Goal: Task Accomplishment & Management: Use online tool/utility

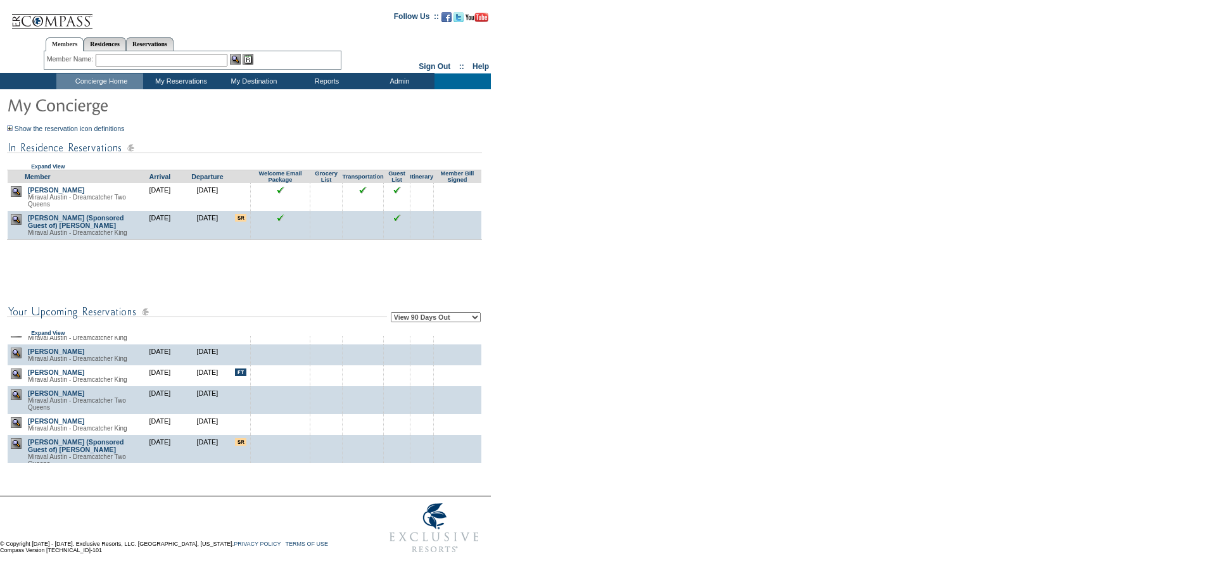
scroll to position [507, 0]
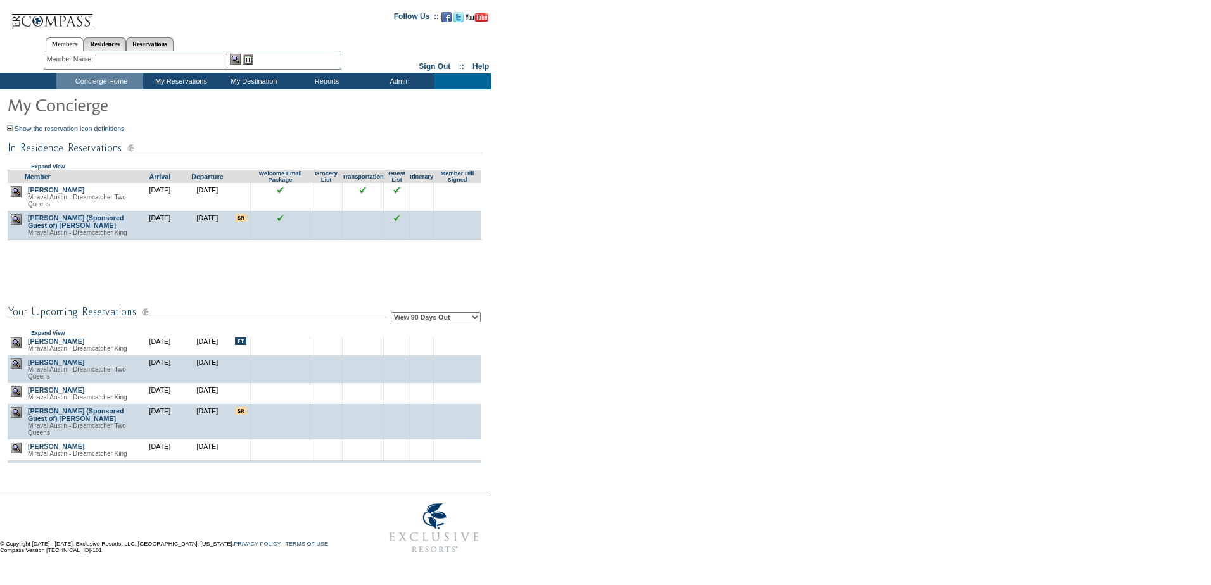
click at [20, 327] on img at bounding box center [16, 322] width 11 height 11
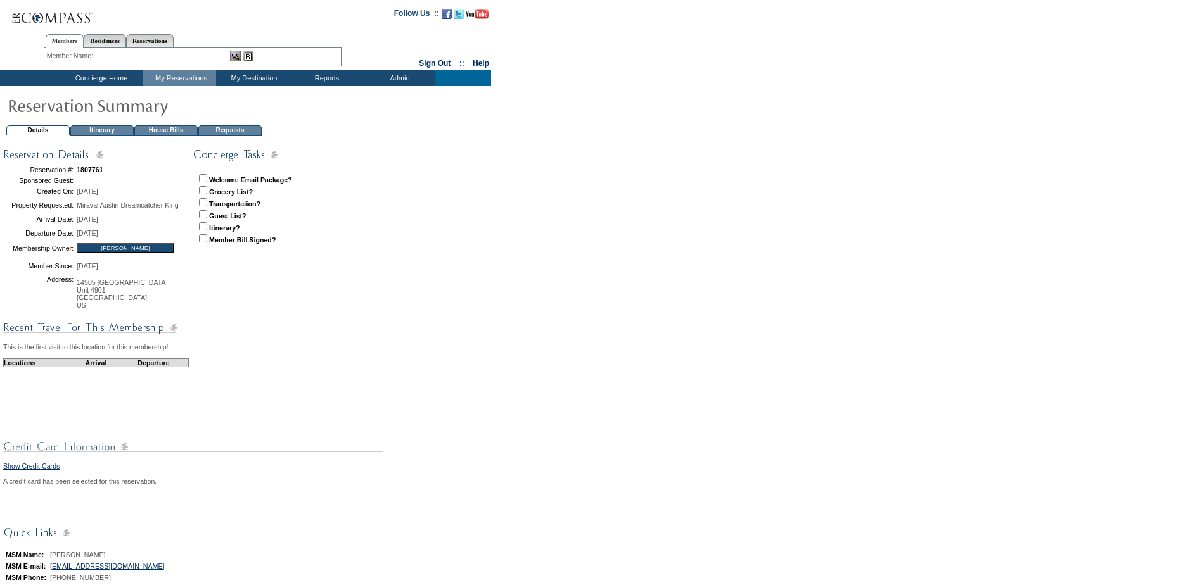
click at [204, 181] on input "checkbox" at bounding box center [203, 178] width 8 height 8
checkbox input "true"
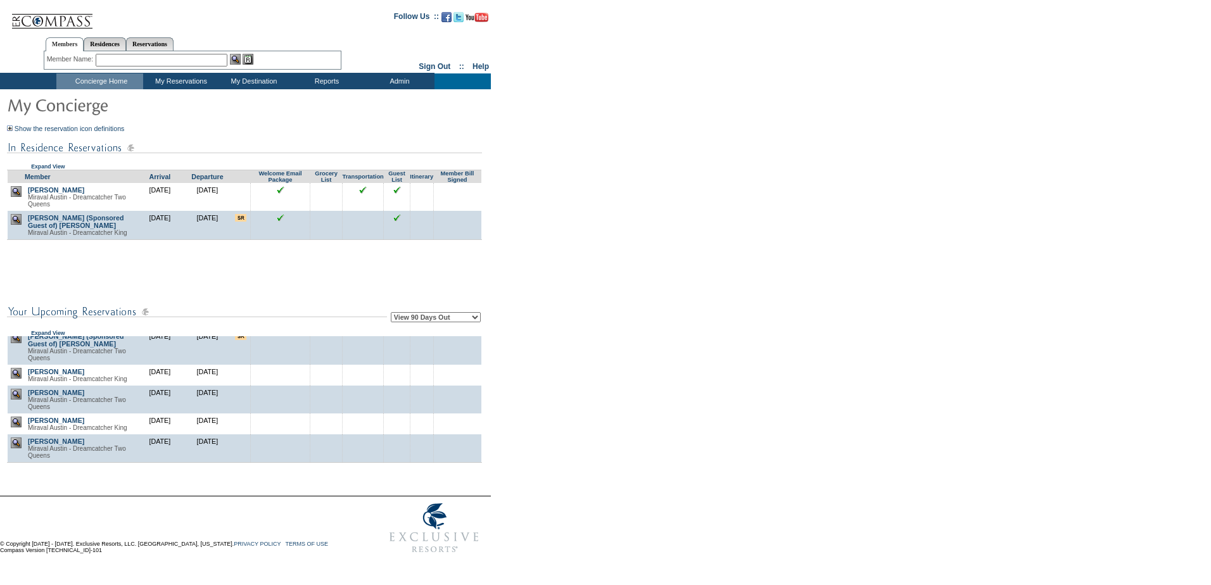
scroll to position [570, 0]
